Goal: Task Accomplishment & Management: Complete application form

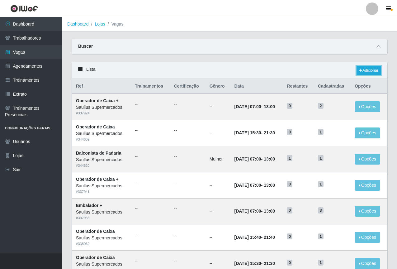
click at [361, 70] on icon at bounding box center [360, 71] width 3 height 4
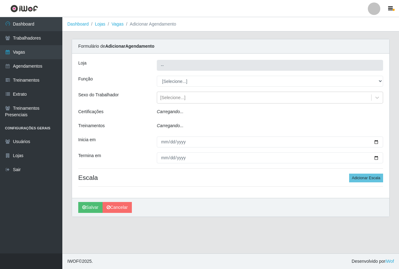
type input "Saullus Supermercados"
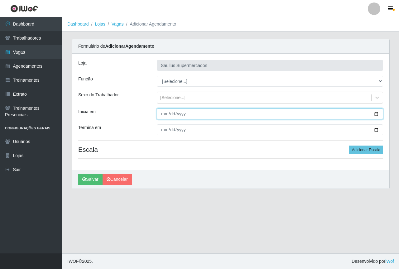
click at [162, 115] on input "Inicia em" at bounding box center [270, 113] width 226 height 11
type input "[DATE]"
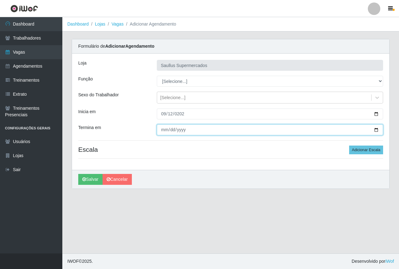
click at [165, 131] on input "Termina em" at bounding box center [270, 129] width 226 height 11
type input "[DATE]"
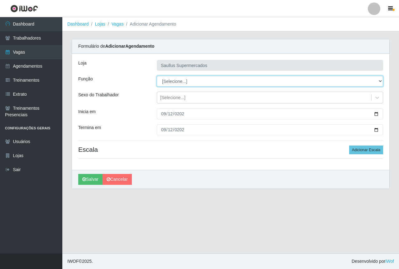
click at [174, 82] on select "[Selecione...] ASG ASG + ASG ++ Balconista de Açougue Balconista de Açougue + B…" at bounding box center [270, 81] width 226 height 11
select select "115"
click at [157, 76] on select "[Selecione...] ASG ASG + ASG ++ Balconista de Açougue Balconista de Açougue + B…" at bounding box center [270, 81] width 226 height 11
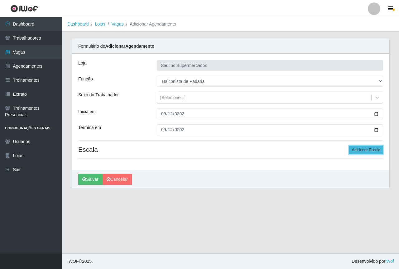
drag, startPoint x: 364, startPoint y: 151, endPoint x: 350, endPoint y: 150, distance: 13.7
click at [363, 151] on button "Adicionar Escala" at bounding box center [366, 149] width 34 height 9
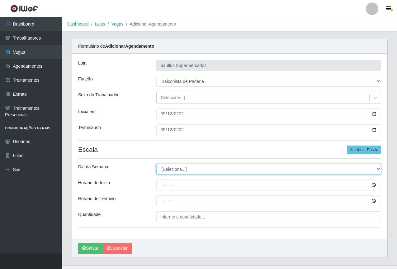
click at [171, 166] on select "[Selecione...] Segunda Terça Quarta Quinta Sexta Sábado Domingo" at bounding box center [268, 169] width 225 height 11
select select "5"
click at [156, 164] on select "[Selecione...] Segunda Terça Quarta Quinta Sexta Sábado Domingo" at bounding box center [268, 169] width 225 height 11
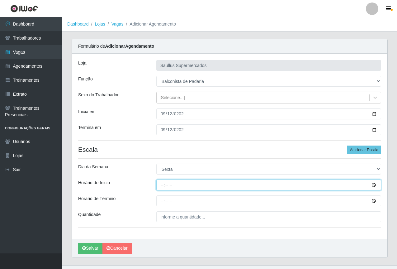
click at [161, 186] on input "Horário de Inicio" at bounding box center [268, 184] width 225 height 11
type input "08:00"
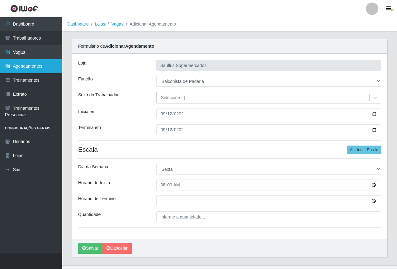
click at [28, 65] on link "Agendamentos" at bounding box center [31, 66] width 62 height 14
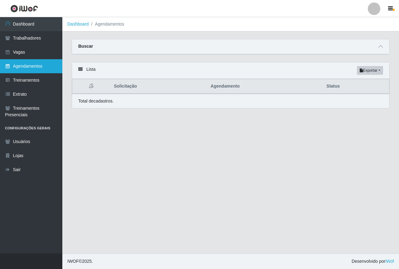
click at [39, 63] on link "Agendamentos" at bounding box center [31, 66] width 62 height 14
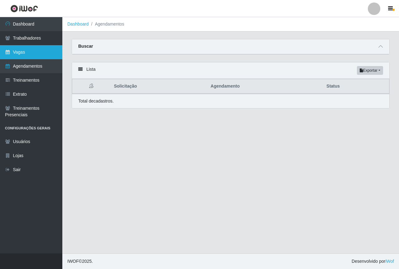
click at [34, 52] on link "Vagas" at bounding box center [31, 52] width 62 height 14
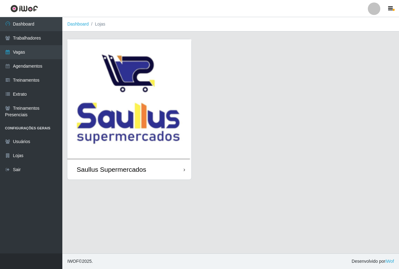
click at [122, 87] on img at bounding box center [129, 99] width 124 height 120
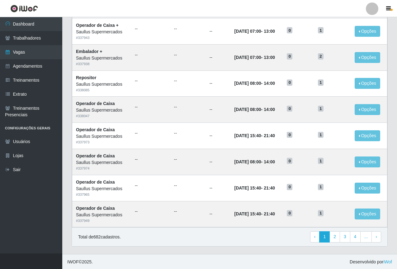
scroll to position [259, 0]
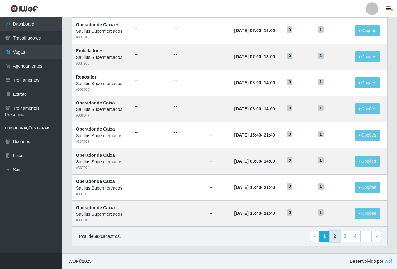
click at [336, 239] on link "2" at bounding box center [335, 235] width 11 height 11
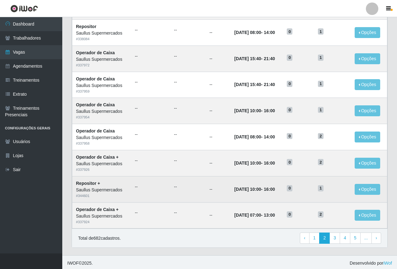
scroll to position [259, 0]
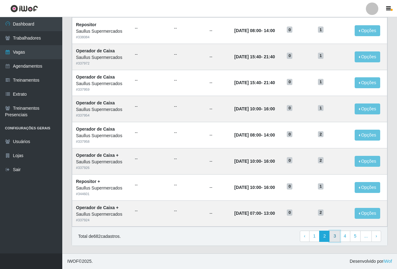
click at [335, 240] on link "3" at bounding box center [335, 235] width 11 height 11
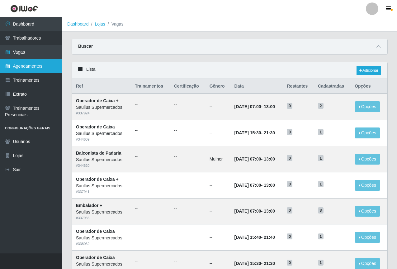
click at [24, 67] on link "Agendamentos" at bounding box center [31, 66] width 62 height 14
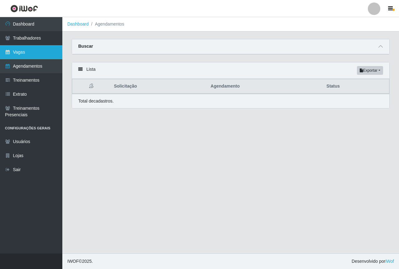
click at [29, 59] on link "Vagas" at bounding box center [31, 52] width 62 height 14
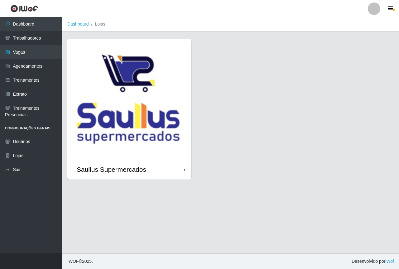
click at [125, 126] on img at bounding box center [129, 99] width 124 height 120
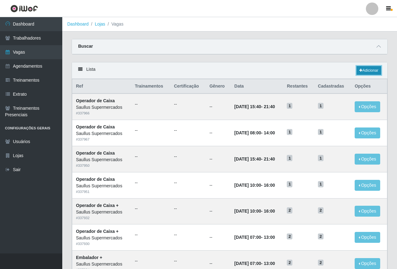
click at [364, 67] on link "Adicionar" at bounding box center [369, 70] width 25 height 9
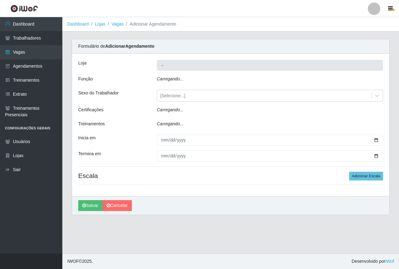
type input "Saullus Supermercados"
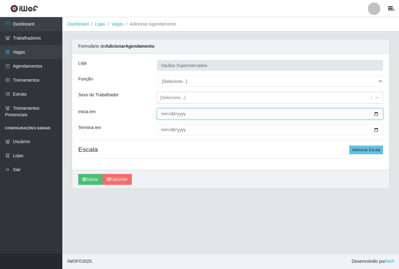
click at [167, 115] on input "Inicia em" at bounding box center [270, 113] width 226 height 11
type input "[DATE]"
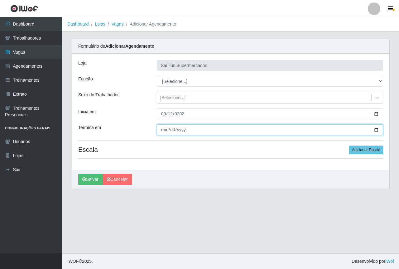
click at [159, 132] on input "Termina em" at bounding box center [270, 129] width 226 height 11
type input "[DATE]"
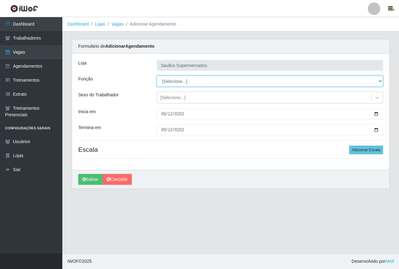
drag, startPoint x: 167, startPoint y: 78, endPoint x: 169, endPoint y: 84, distance: 6.5
click at [167, 78] on select "[Selecione...] ASG ASG + ASG ++ Balconista de Açougue Balconista de Açougue + B…" at bounding box center [270, 81] width 226 height 11
select select "115"
click at [157, 76] on select "[Selecione...] ASG ASG + ASG ++ Balconista de Açougue Balconista de Açougue + B…" at bounding box center [270, 81] width 226 height 11
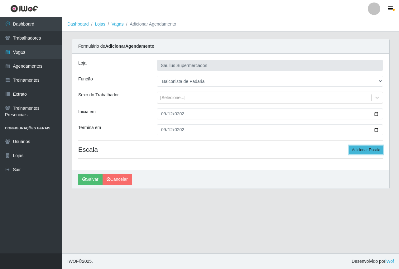
click at [359, 149] on button "Adicionar Escala" at bounding box center [366, 149] width 34 height 9
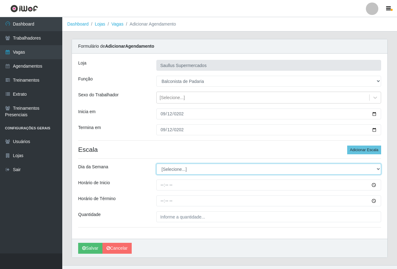
click at [175, 169] on select "[Selecione...] Segunda Terça Quarta Quinta Sexta Sábado Domingo" at bounding box center [268, 169] width 225 height 11
select select "5"
click at [156, 164] on select "[Selecione...] Segunda Terça Quarta Quinta Sexta Sábado Domingo" at bounding box center [268, 169] width 225 height 11
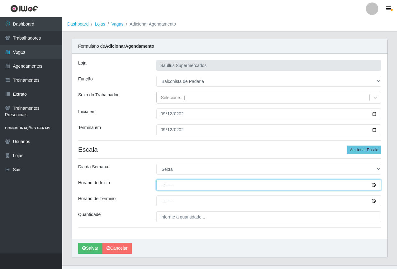
click at [161, 188] on input "Horário de Inicio" at bounding box center [268, 184] width 225 height 11
type input "08:00"
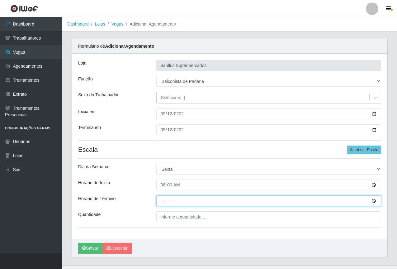
click at [165, 202] on input "Horário de Término" at bounding box center [268, 200] width 225 height 11
type input "14:00"
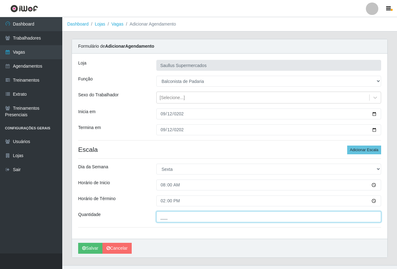
click at [168, 216] on input "___" at bounding box center [268, 216] width 225 height 11
type input "1__"
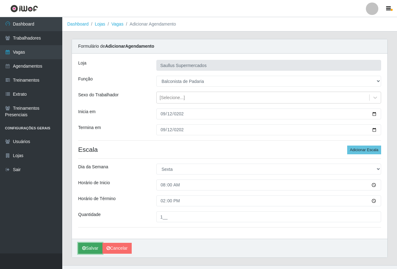
click at [88, 246] on button "Salvar" at bounding box center [90, 248] width 24 height 11
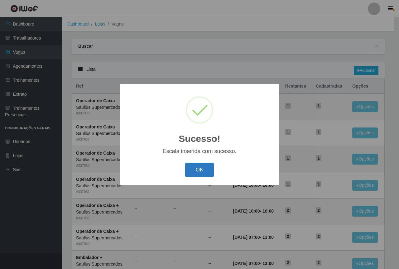
click at [201, 166] on button "OK" at bounding box center [199, 170] width 29 height 15
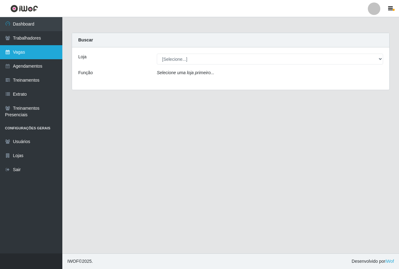
click at [36, 58] on link "Vagas" at bounding box center [31, 52] width 62 height 14
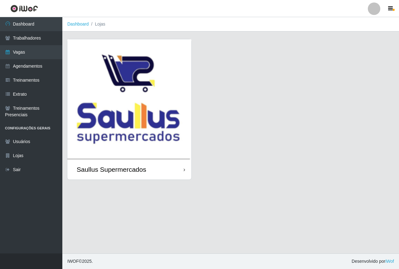
click at [172, 122] on img at bounding box center [129, 99] width 124 height 120
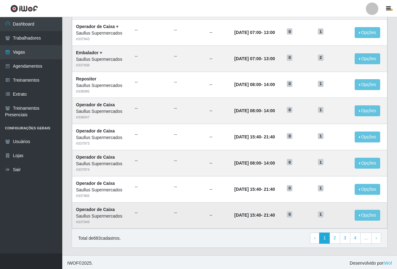
scroll to position [259, 0]
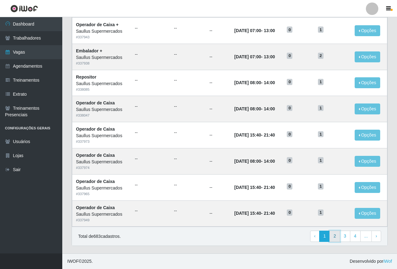
click at [337, 235] on link "2" at bounding box center [335, 235] width 11 height 11
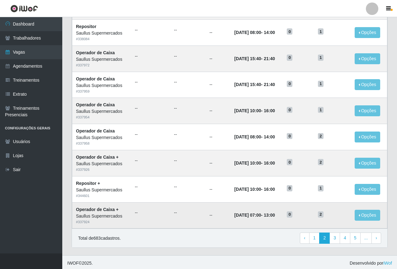
scroll to position [259, 0]
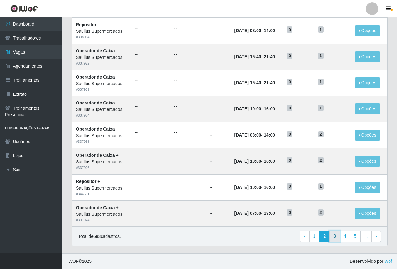
click at [335, 235] on link "3" at bounding box center [335, 235] width 11 height 11
